Goal: Obtain resource: Download file/media

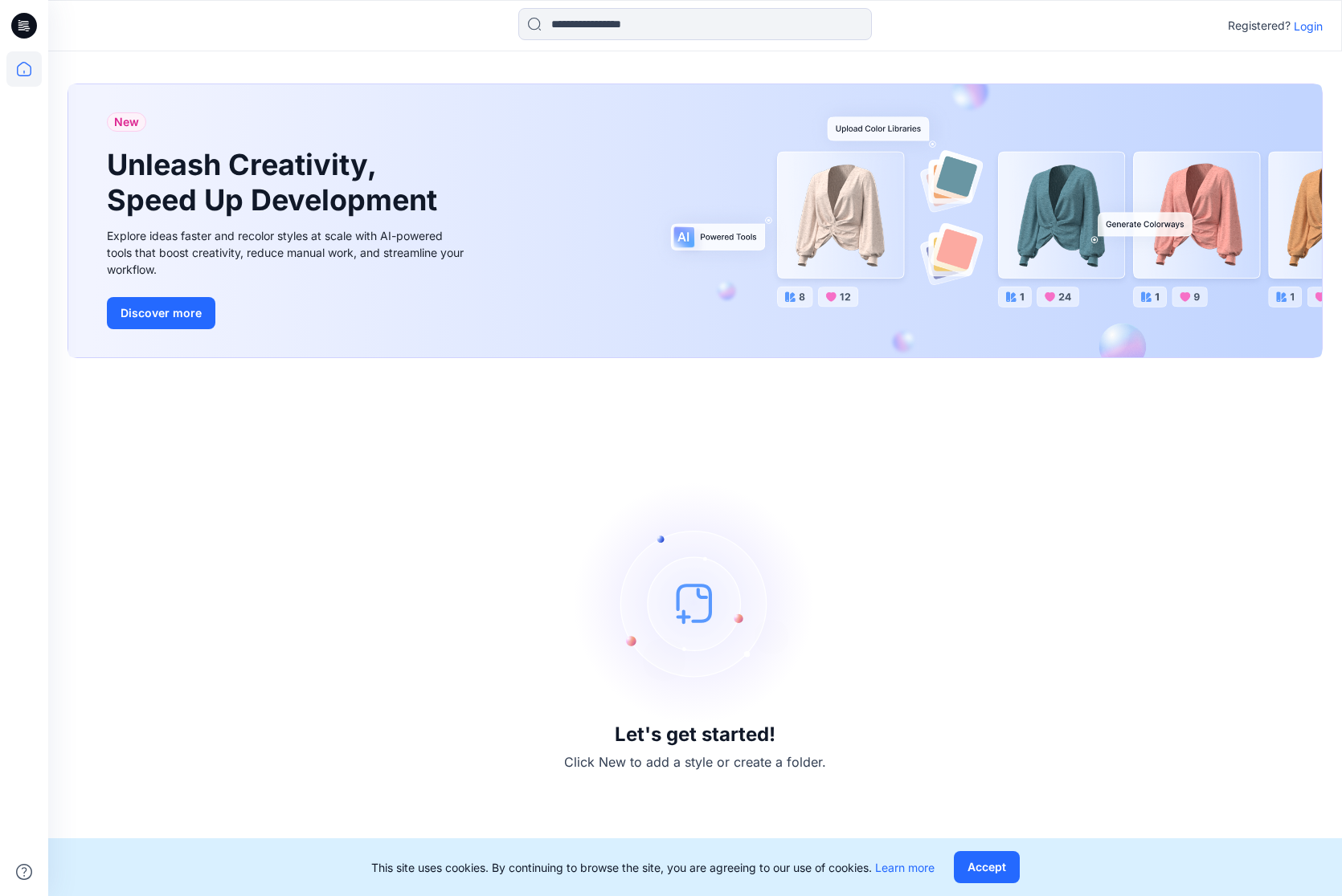
click at [1300, 18] on p "Login" at bounding box center [1308, 26] width 29 height 17
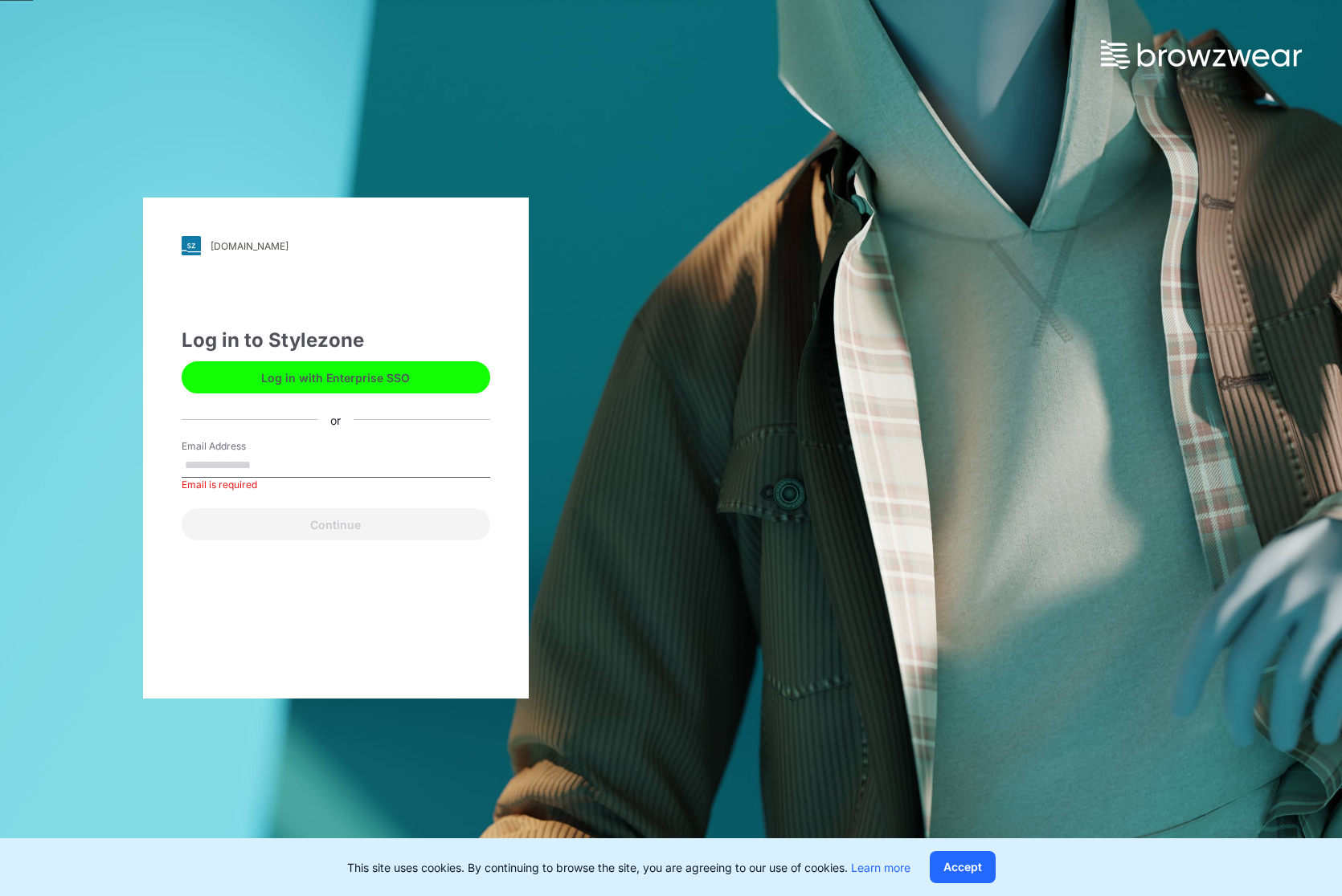
click at [400, 478] on div "Email Address Email is required" at bounding box center [336, 463] width 309 height 48
click at [384, 459] on input "Email Address" at bounding box center [336, 466] width 309 height 24
type input "**********"
click at [363, 513] on button "Continue" at bounding box center [336, 524] width 309 height 32
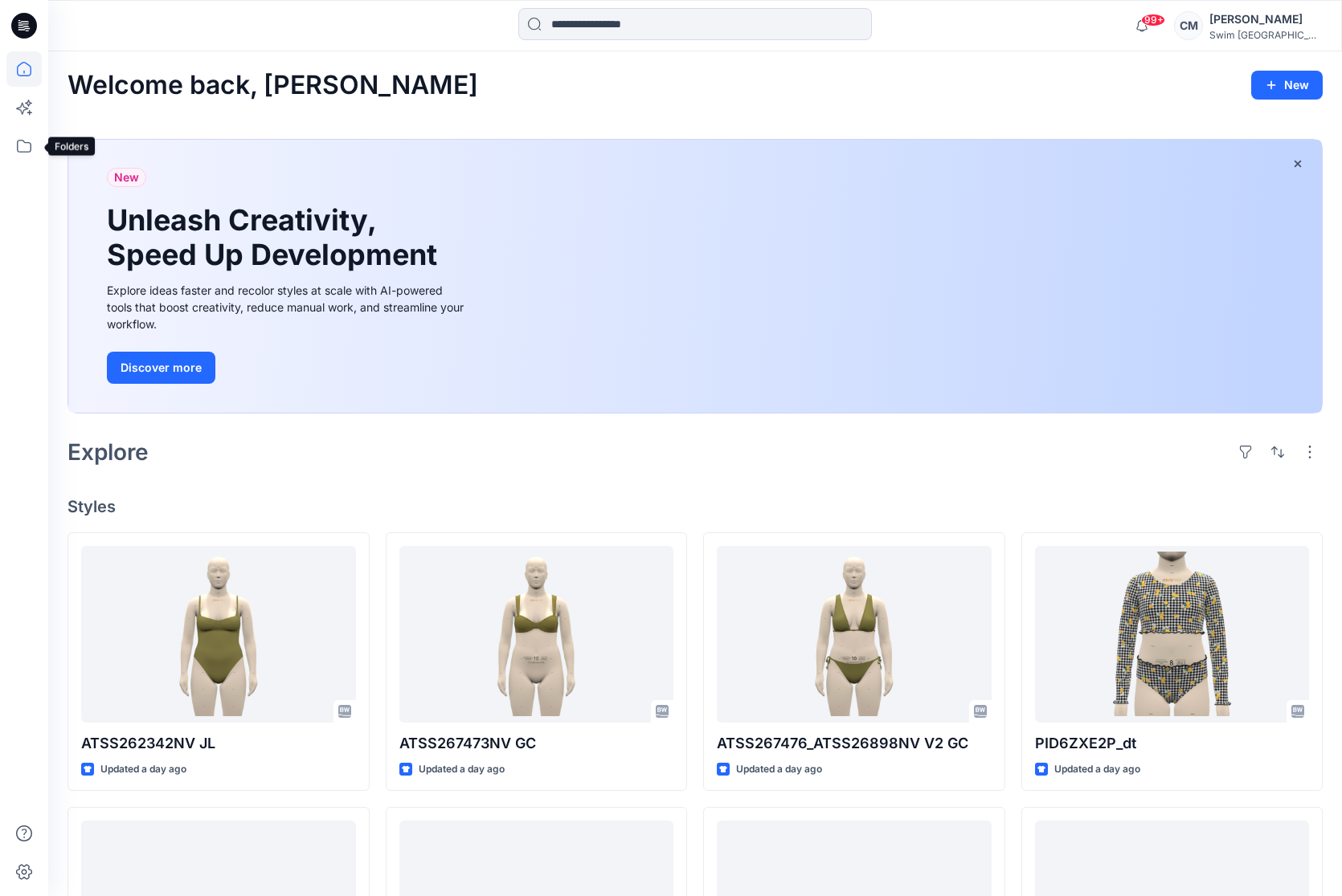
click at [12, 127] on div at bounding box center [24, 473] width 35 height 845
click at [13, 139] on icon at bounding box center [24, 146] width 35 height 35
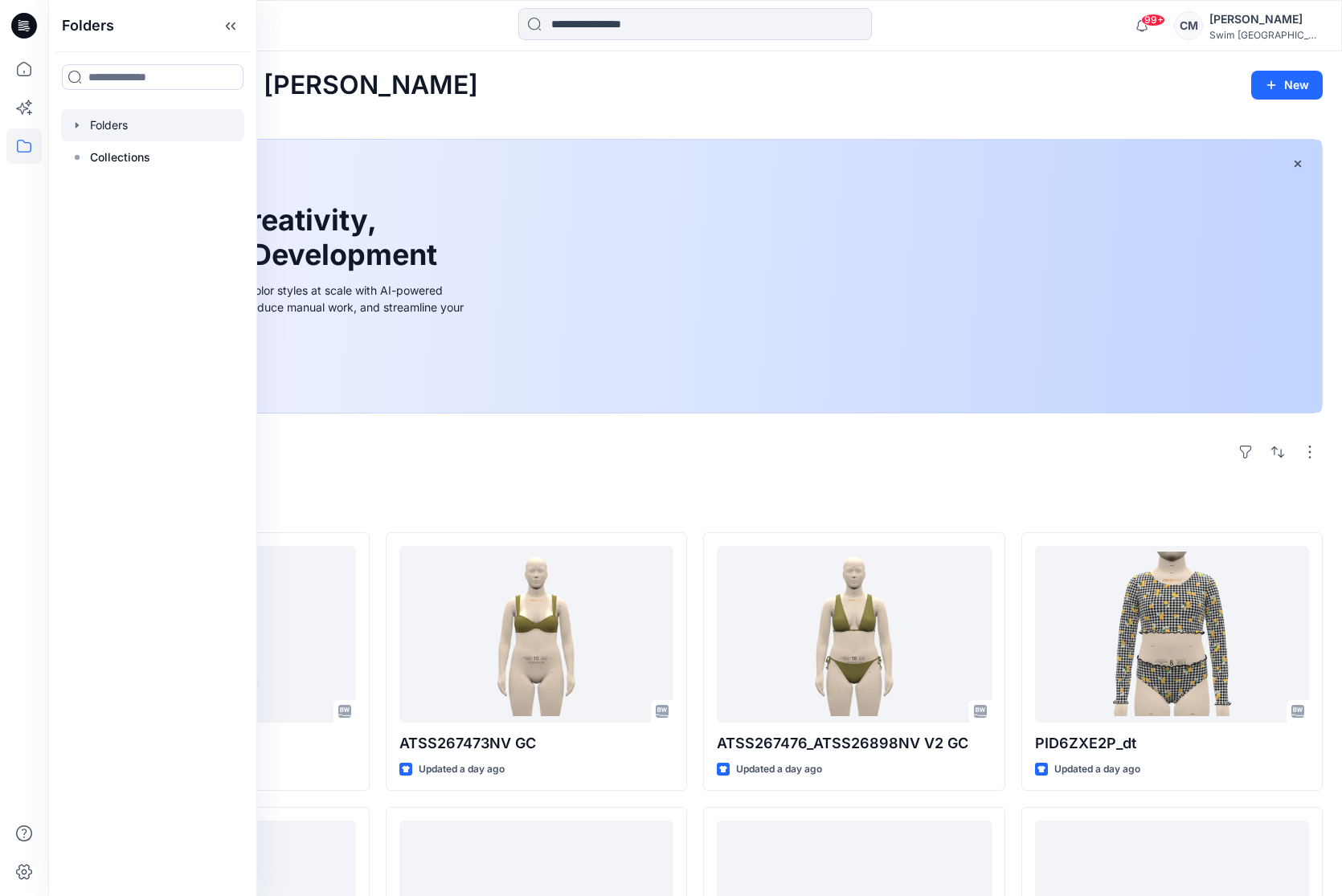
click at [82, 130] on icon "button" at bounding box center [77, 125] width 13 height 13
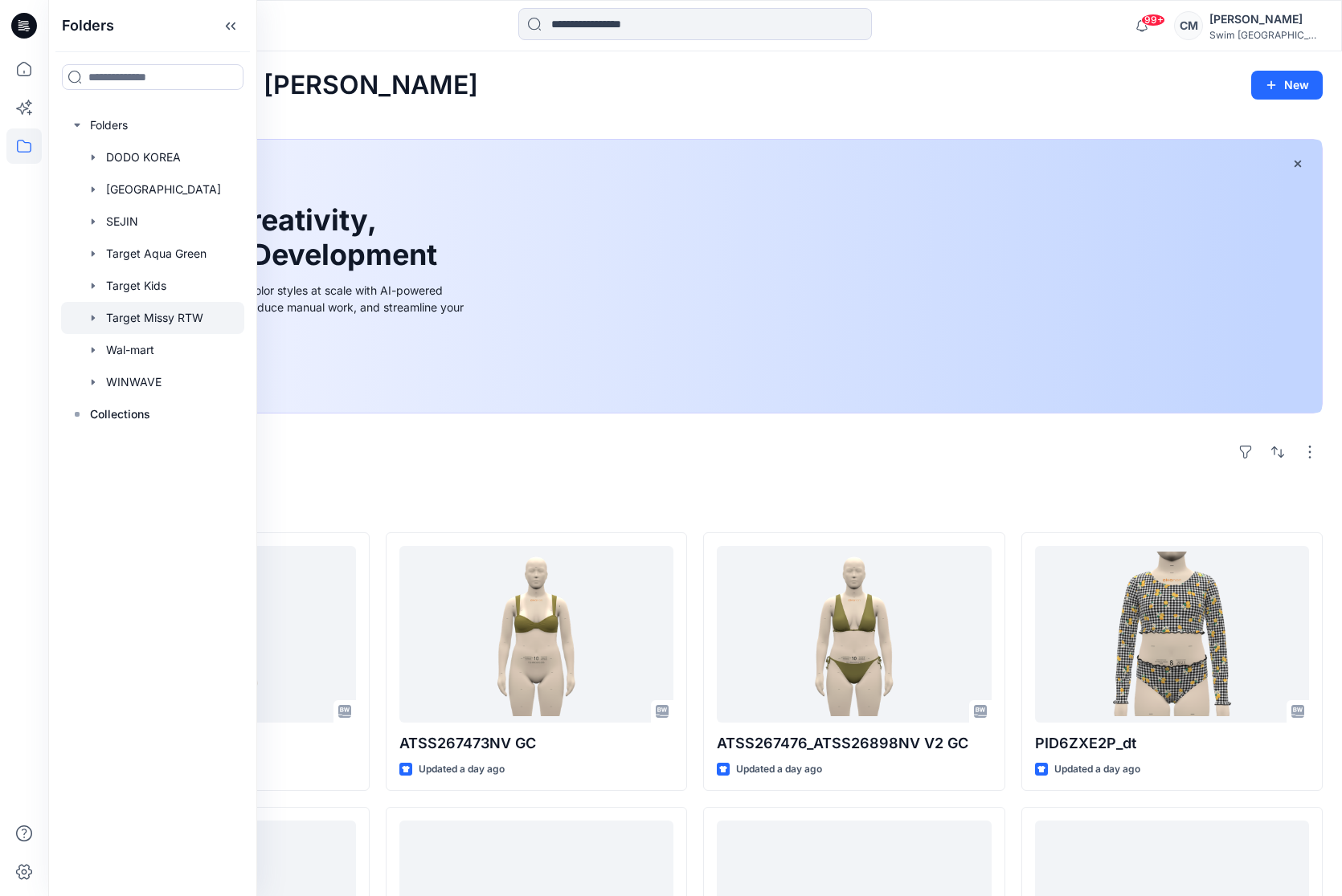
click at [134, 311] on div at bounding box center [153, 318] width 184 height 32
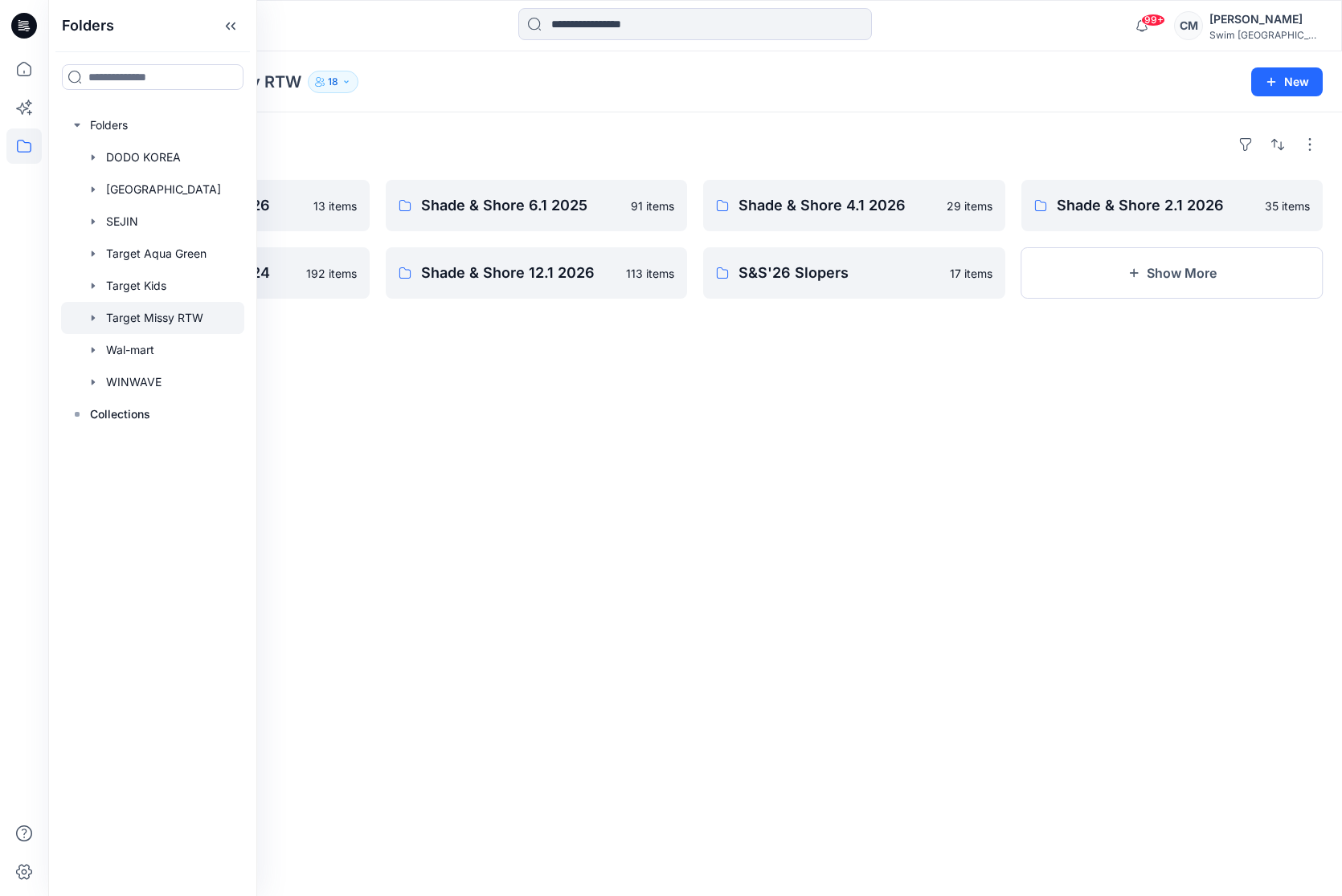
click at [516, 639] on div "Folders Shade & Shore 6.1 2026 13 items Shade & Shore 4.1 2024 192 items Shade …" at bounding box center [695, 504] width 1294 height 784
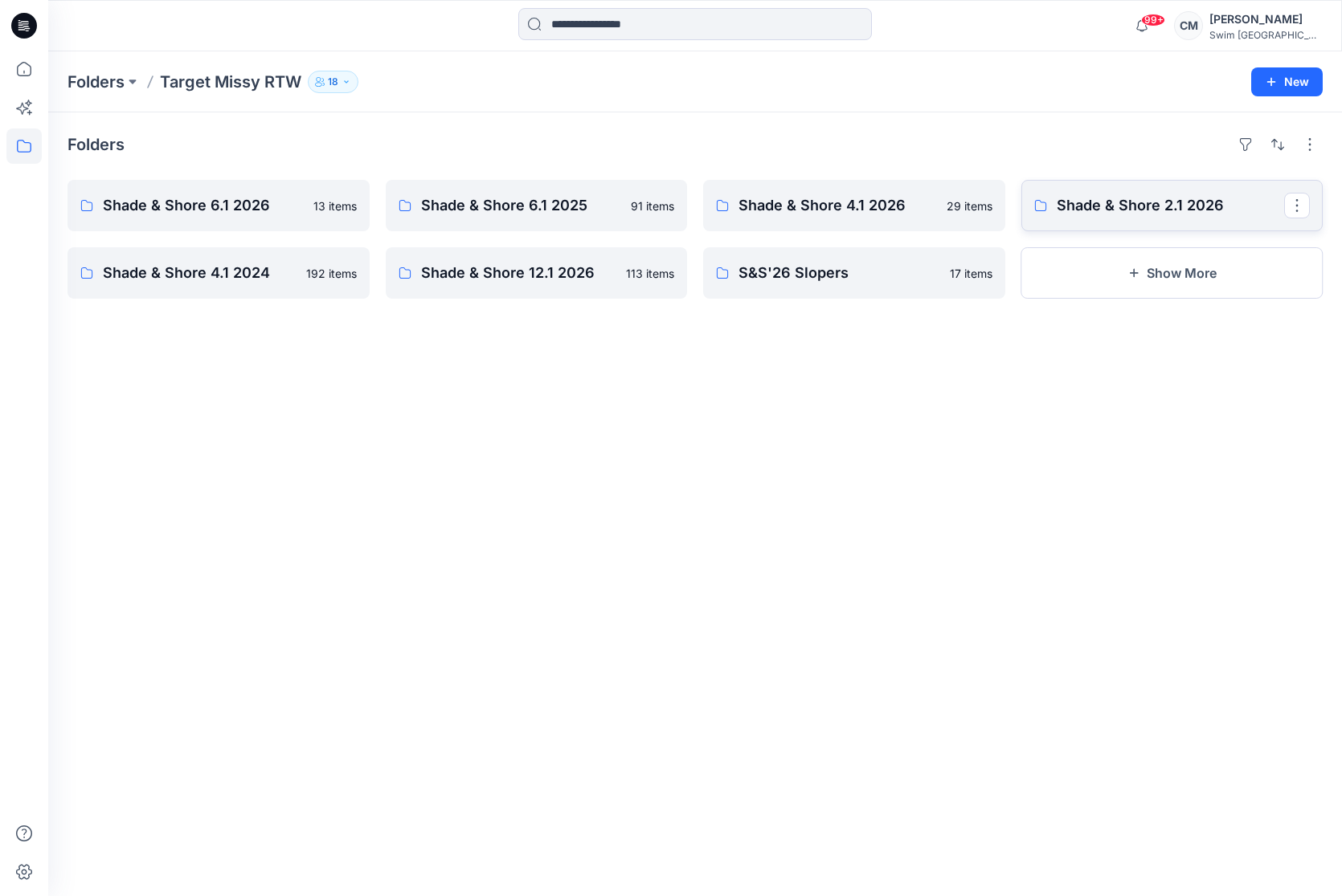
click at [1085, 208] on p "Shade & Shore 2.1 2026" at bounding box center [1171, 206] width 228 height 22
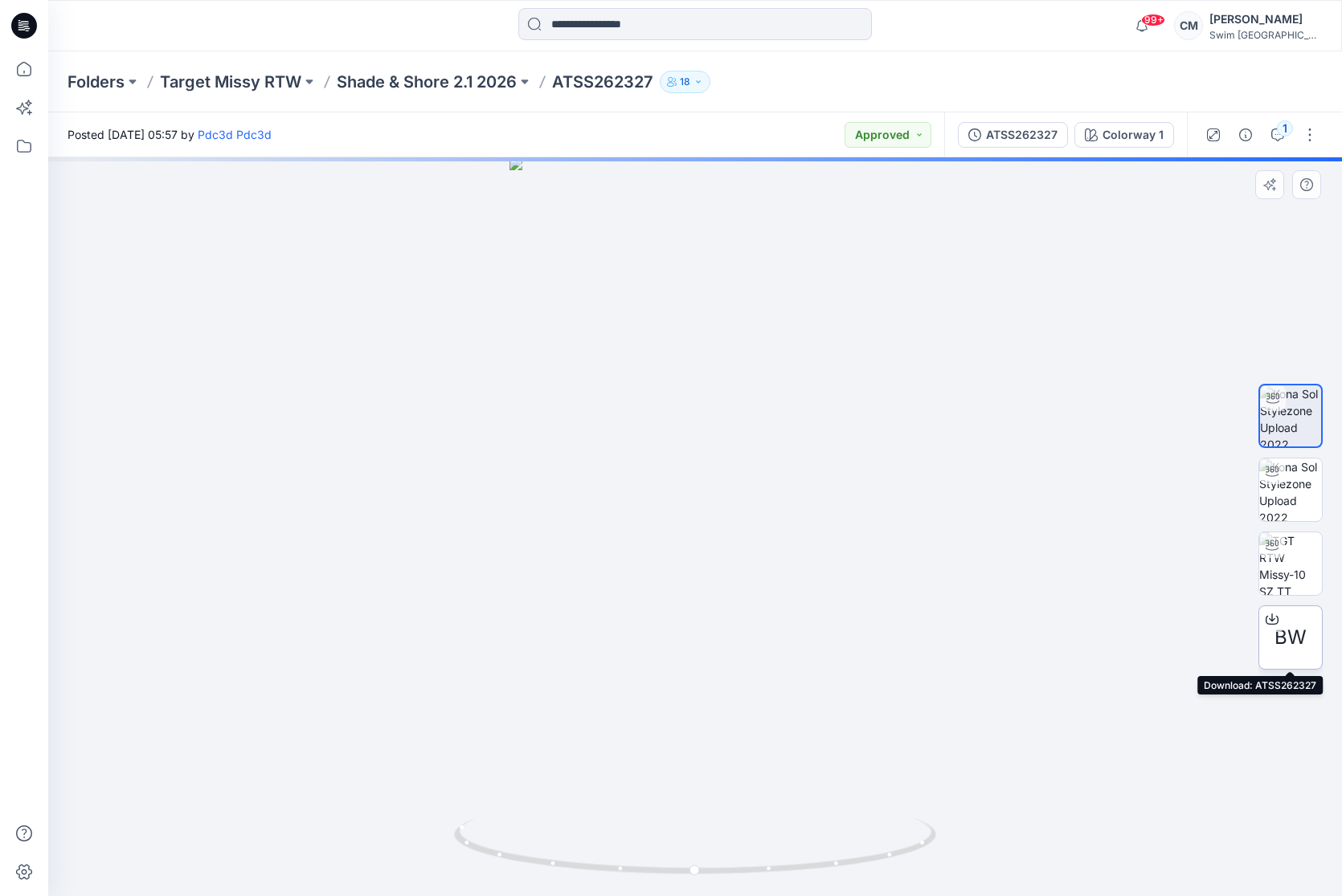
click at [1288, 650] on span "BW" at bounding box center [1290, 637] width 32 height 29
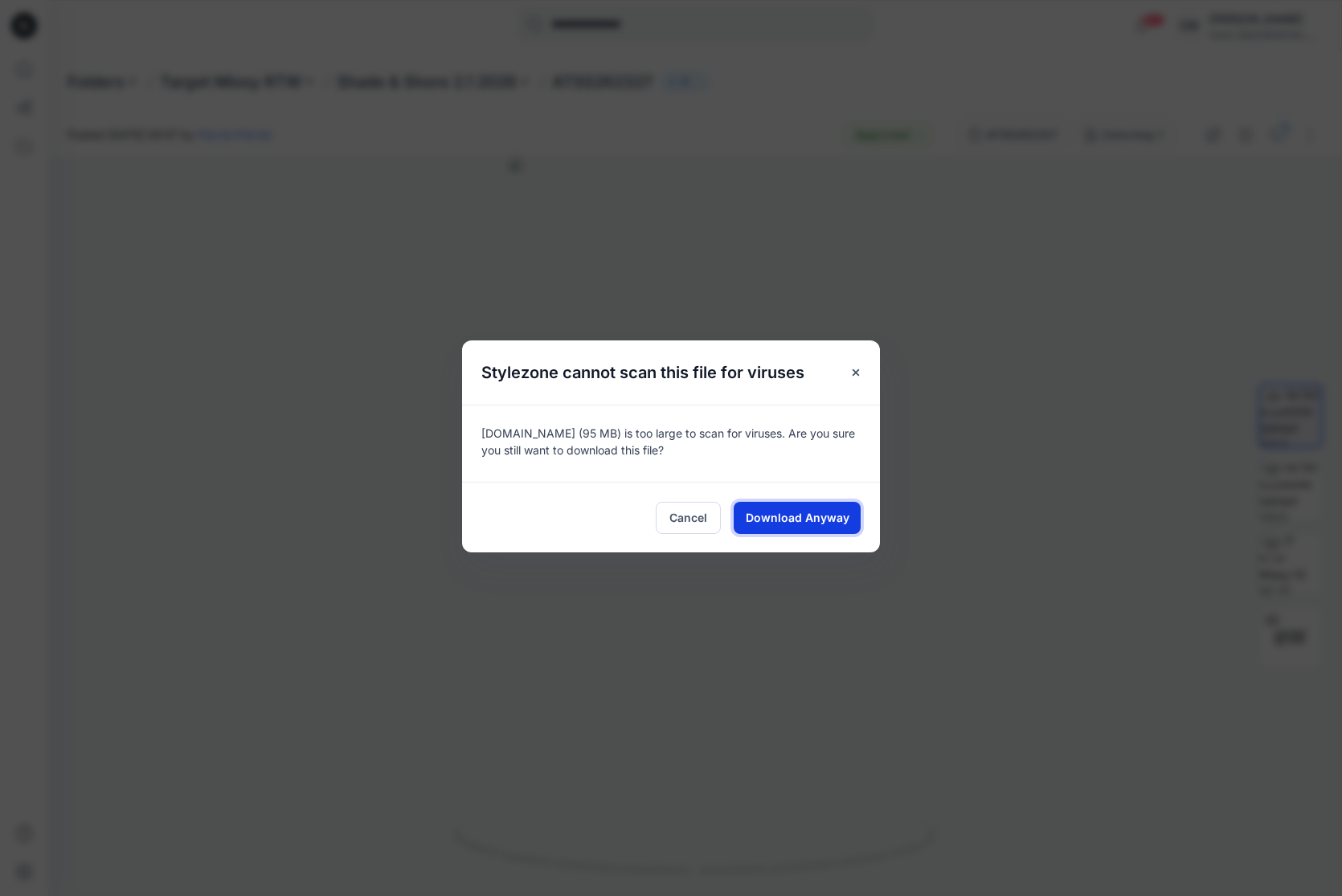
click at [792, 520] on span "Download Anyway" at bounding box center [797, 518] width 104 height 17
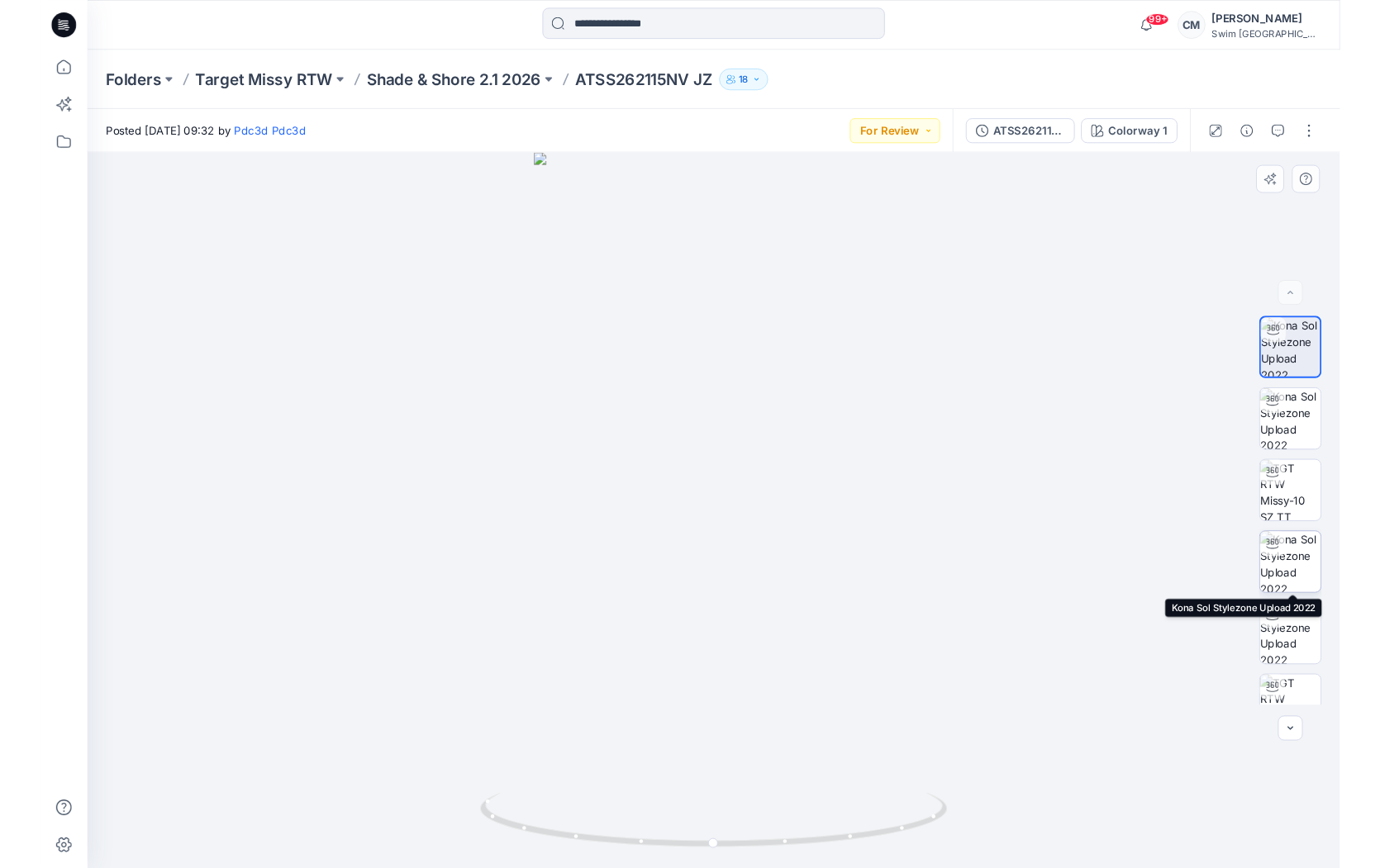
scroll to position [109, 0]
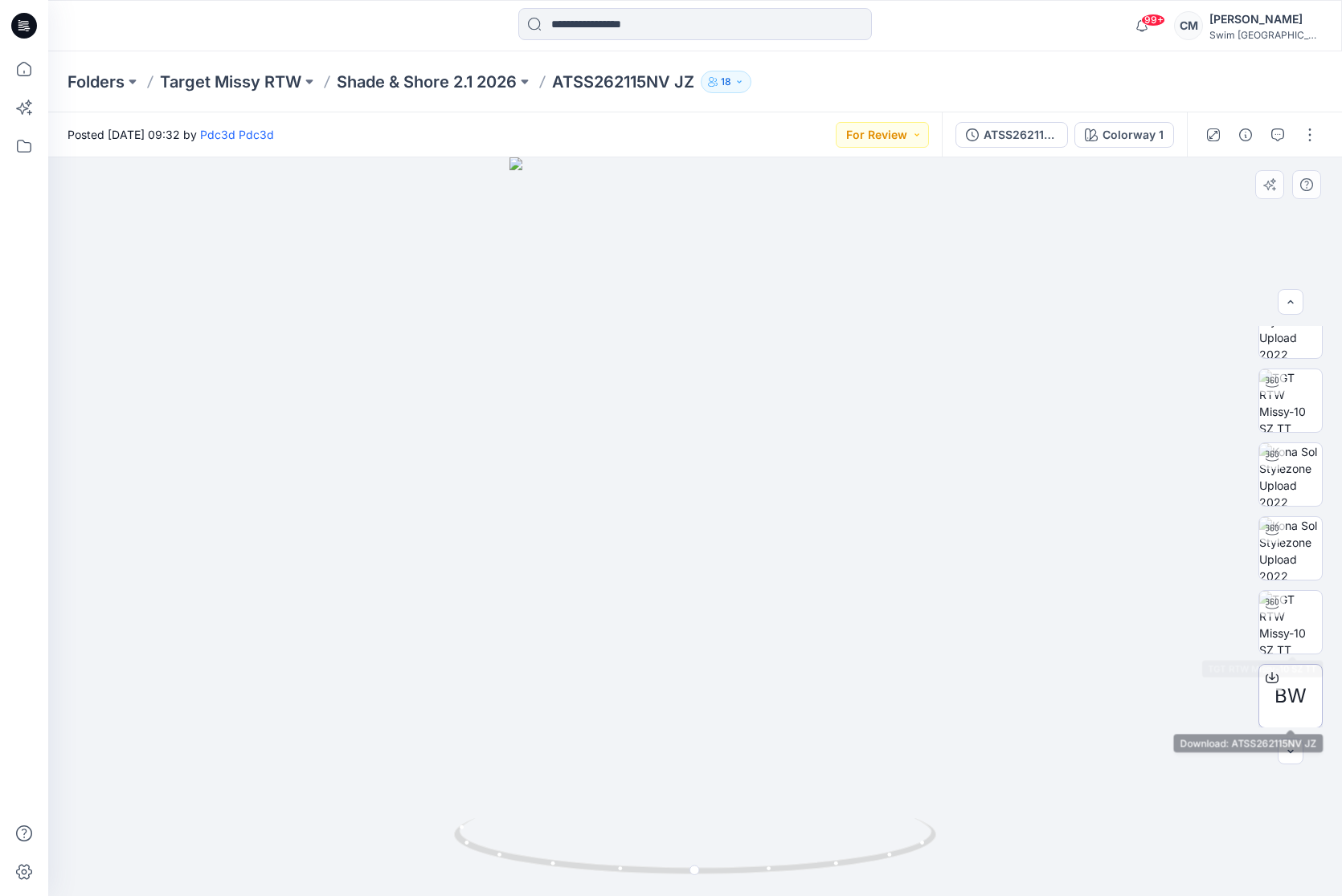
click at [1288, 700] on span "BW" at bounding box center [1290, 696] width 32 height 29
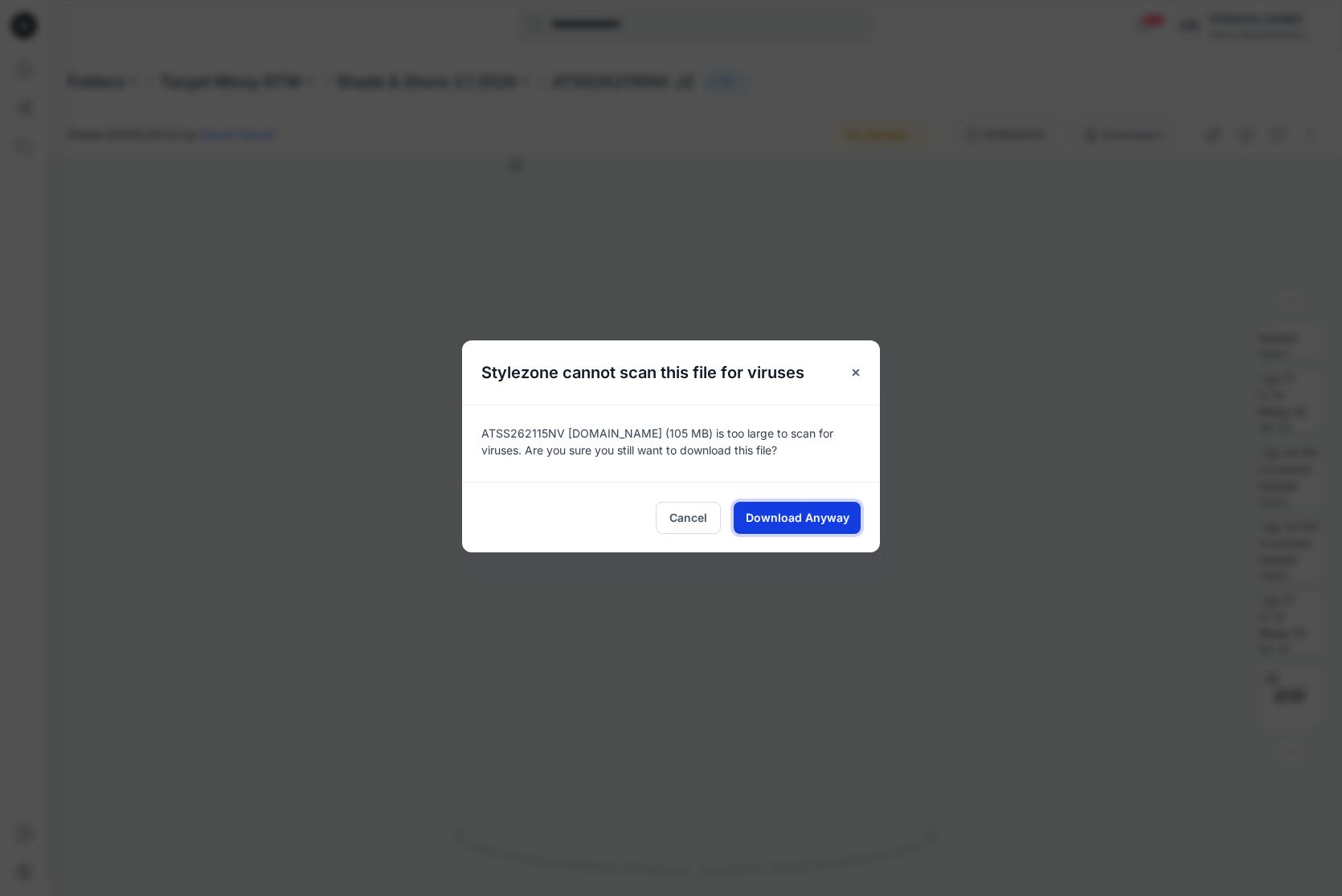
click at [819, 516] on span "Download Anyway" at bounding box center [797, 518] width 104 height 17
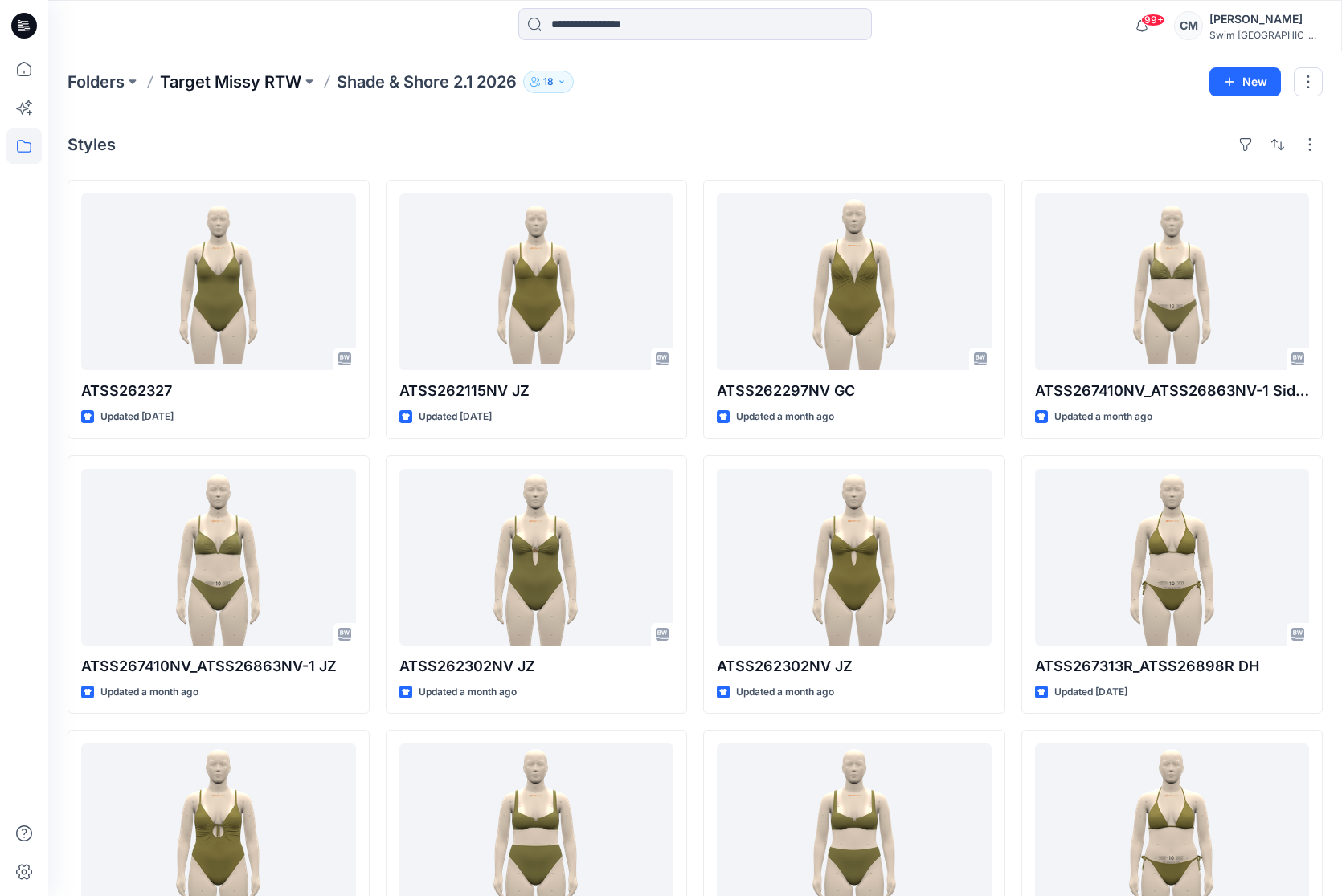
click at [285, 81] on p "Target Missy RTW" at bounding box center [231, 82] width 142 height 22
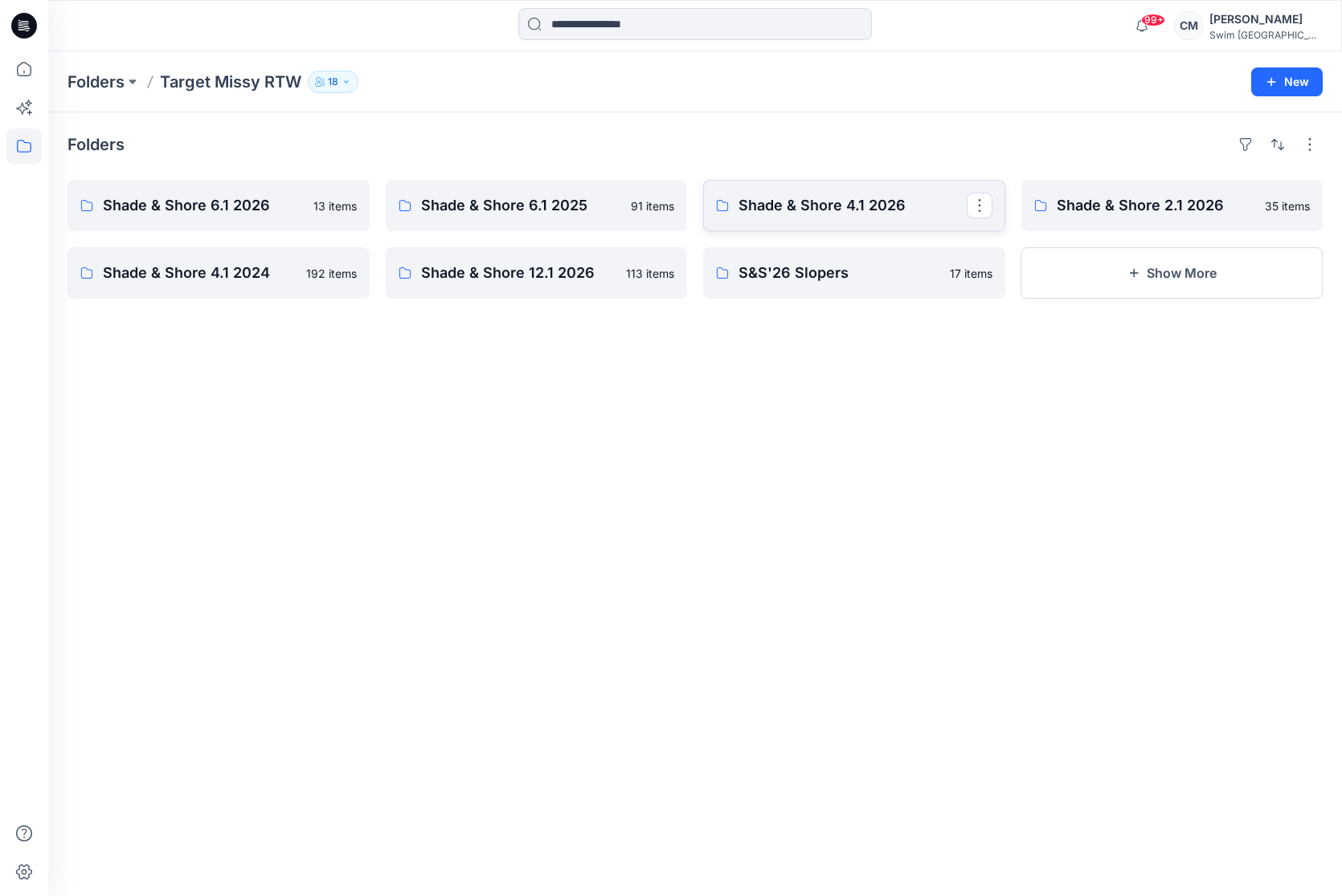
click at [841, 195] on p "Shade & Shore 4.1 2026" at bounding box center [853, 206] width 228 height 22
